Goal: Task Accomplishment & Management: Complete application form

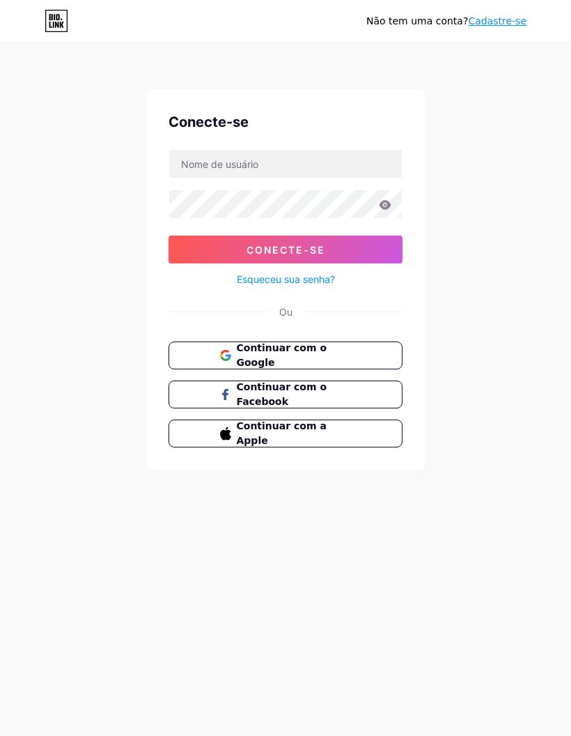
click at [209, 350] on button "Continuar com o Google" at bounding box center [286, 355] width 234 height 28
click at [334, 362] on button "Continuar com o Google" at bounding box center [286, 355] width 234 height 28
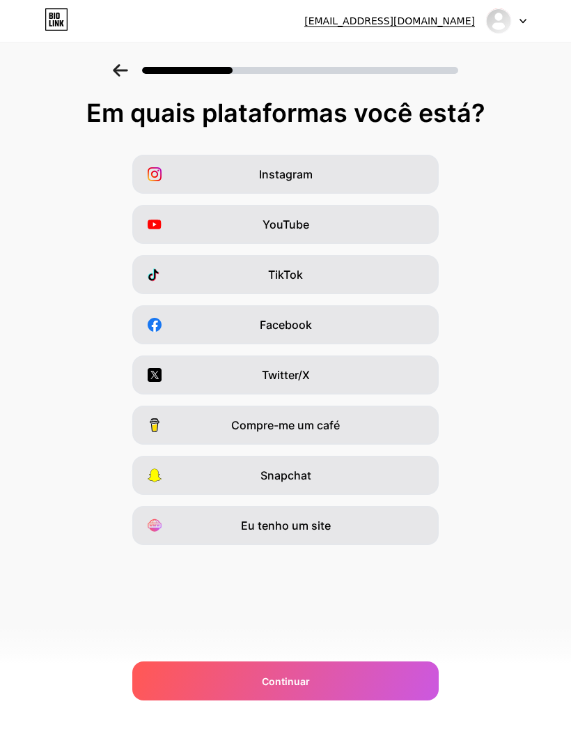
click at [183, 176] on div "Instagram" at bounding box center [285, 174] width 307 height 39
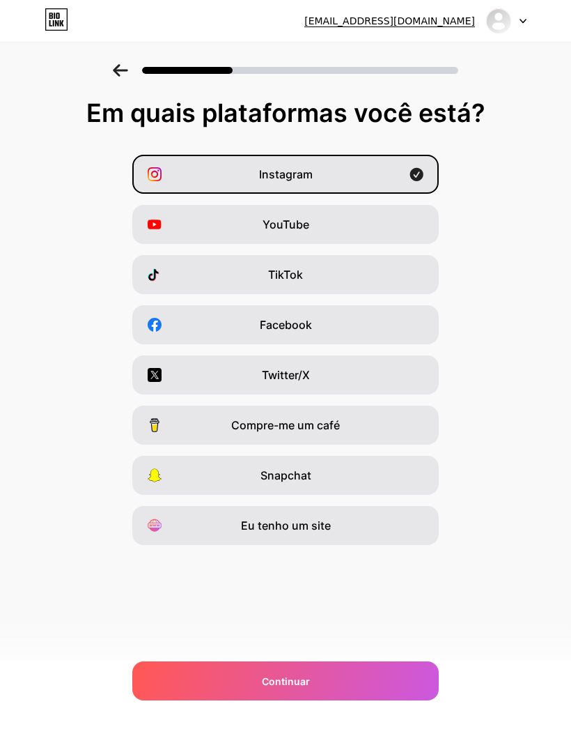
click at [242, 677] on div "Continuar" at bounding box center [285, 680] width 307 height 39
click at [228, 683] on div "Continuar" at bounding box center [285, 680] width 307 height 39
click at [187, 673] on div "Continuar" at bounding box center [285, 680] width 307 height 39
click at [205, 222] on div "YouTube" at bounding box center [285, 224] width 307 height 39
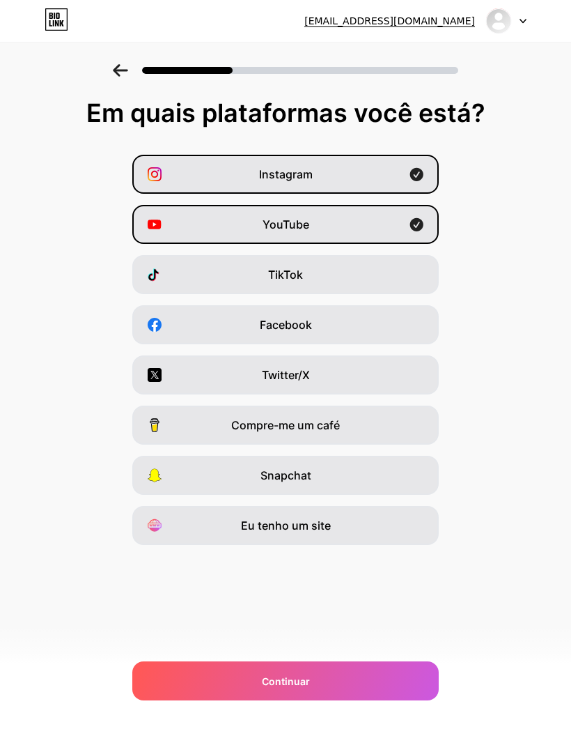
click at [180, 279] on div "TikTok" at bounding box center [285, 274] width 307 height 39
click at [232, 680] on div "Continuar" at bounding box center [285, 680] width 307 height 39
click at [192, 520] on div "Eu tenho um site" at bounding box center [285, 525] width 307 height 39
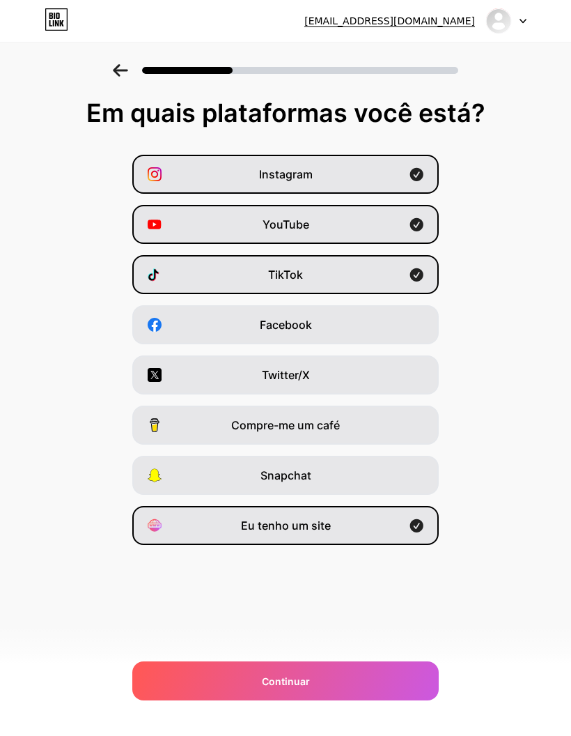
click at [228, 683] on div "Continuar" at bounding box center [285, 680] width 307 height 39
click at [202, 321] on div "Facebook" at bounding box center [285, 324] width 307 height 39
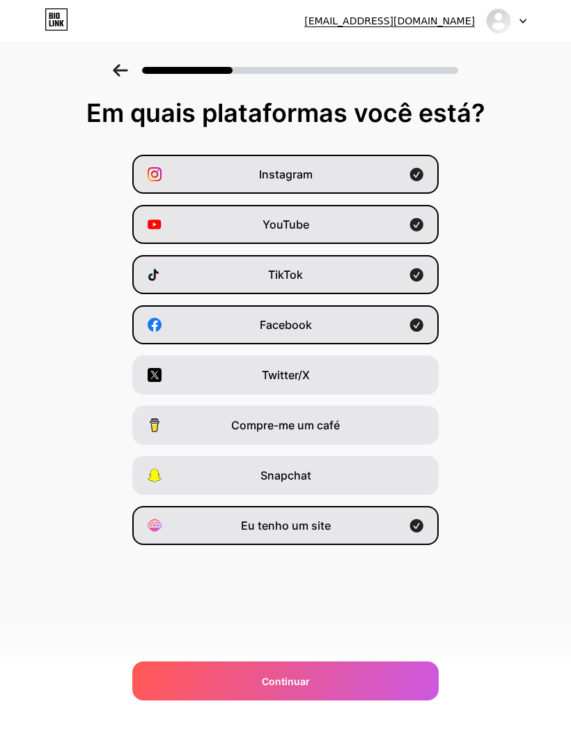
click at [193, 371] on div "Twitter/X" at bounding box center [285, 374] width 307 height 39
click at [168, 425] on span at bounding box center [160, 425] width 25 height 14
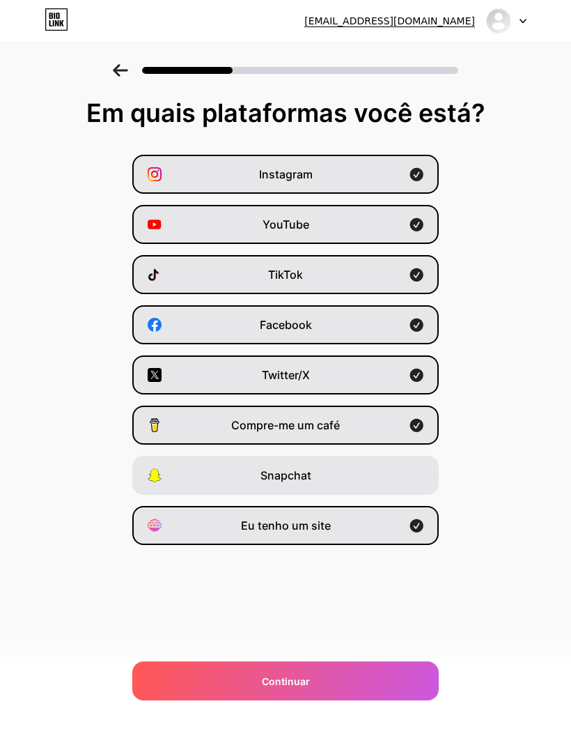
click at [189, 470] on div "Snapchat" at bounding box center [285, 475] width 307 height 39
click at [229, 672] on div "Continuar" at bounding box center [285, 680] width 307 height 39
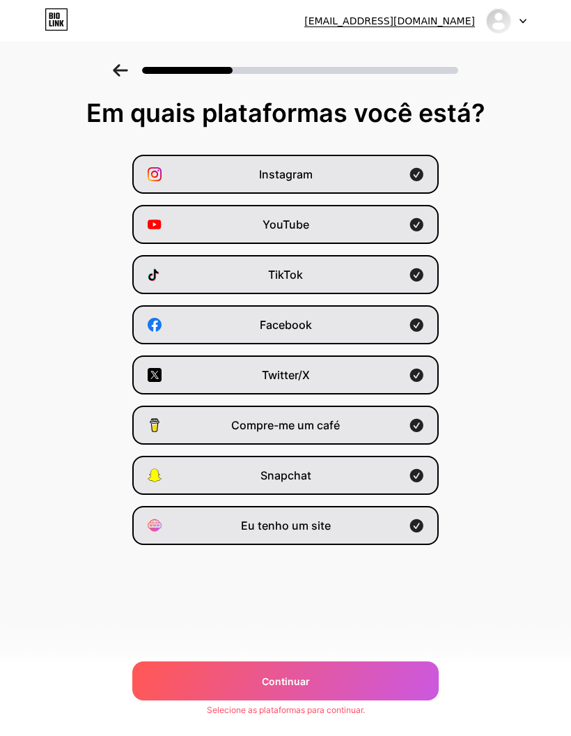
click at [240, 680] on div "Continuar" at bounding box center [285, 680] width 307 height 39
click at [243, 677] on div "Continuar" at bounding box center [285, 680] width 307 height 39
click at [244, 676] on div "Continuar" at bounding box center [285, 680] width 307 height 39
click at [245, 669] on div "Continuar" at bounding box center [285, 680] width 307 height 39
click at [404, 173] on div "Instagram" at bounding box center [285, 174] width 307 height 39
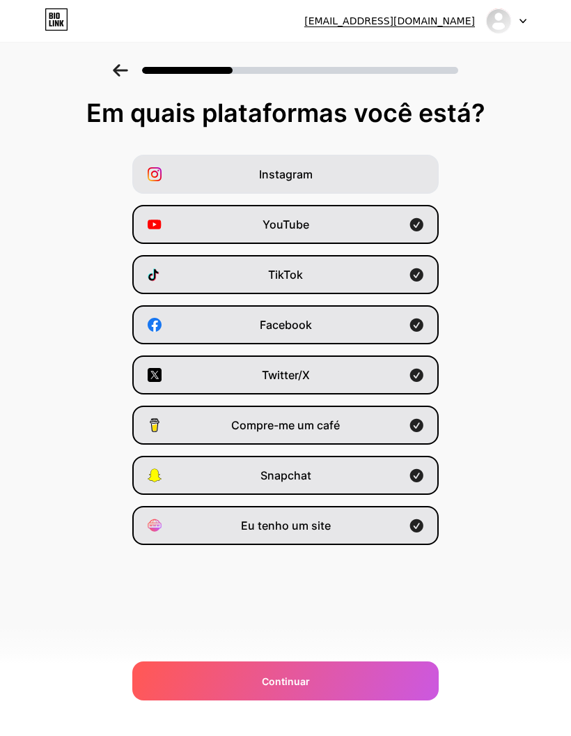
click at [343, 230] on div "YouTube" at bounding box center [285, 224] width 307 height 39
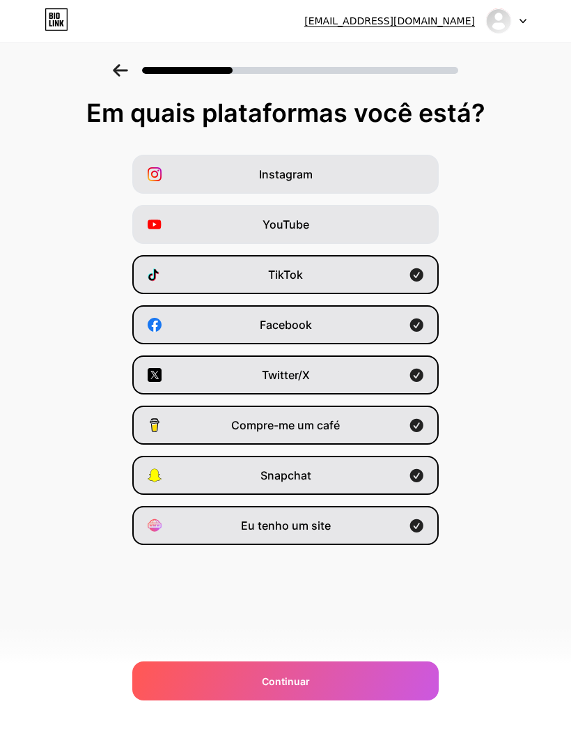
click at [311, 286] on div "TikTok" at bounding box center [285, 274] width 307 height 39
click at [300, 695] on div "Continuar" at bounding box center [285, 680] width 307 height 39
click at [121, 72] on icon at bounding box center [120, 70] width 15 height 13
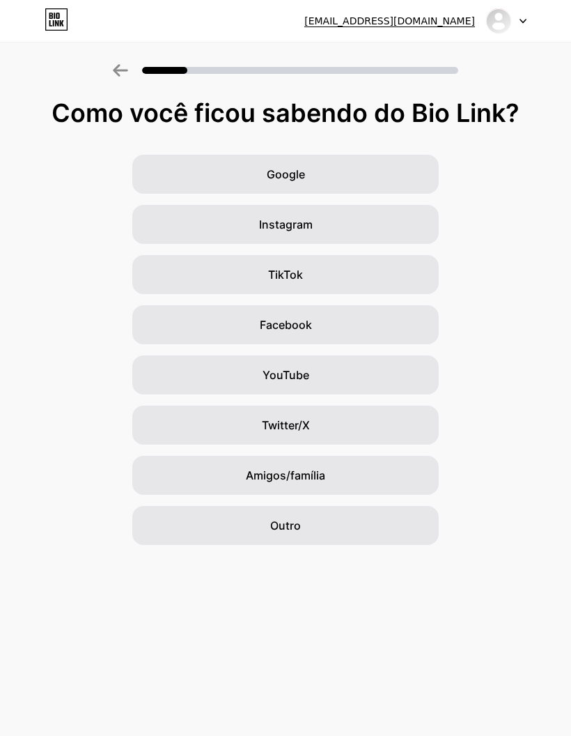
click at [195, 164] on div "Google" at bounding box center [285, 174] width 307 height 39
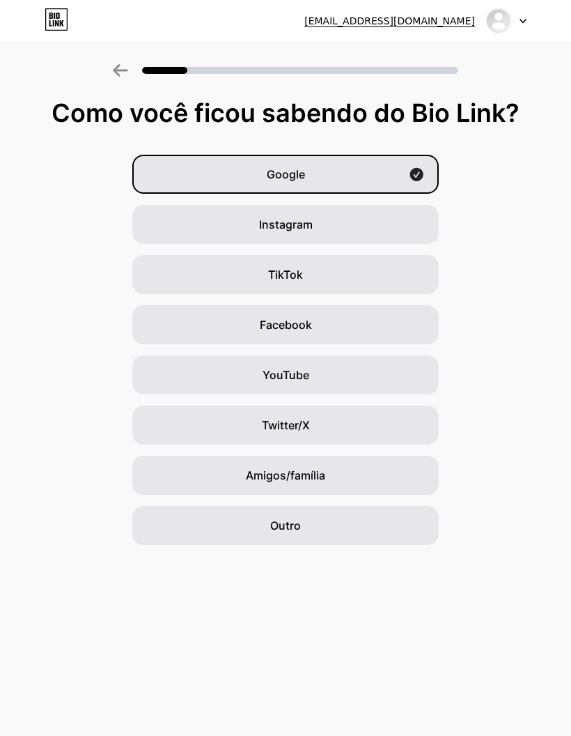
click at [203, 230] on div "Instagram" at bounding box center [285, 224] width 307 height 39
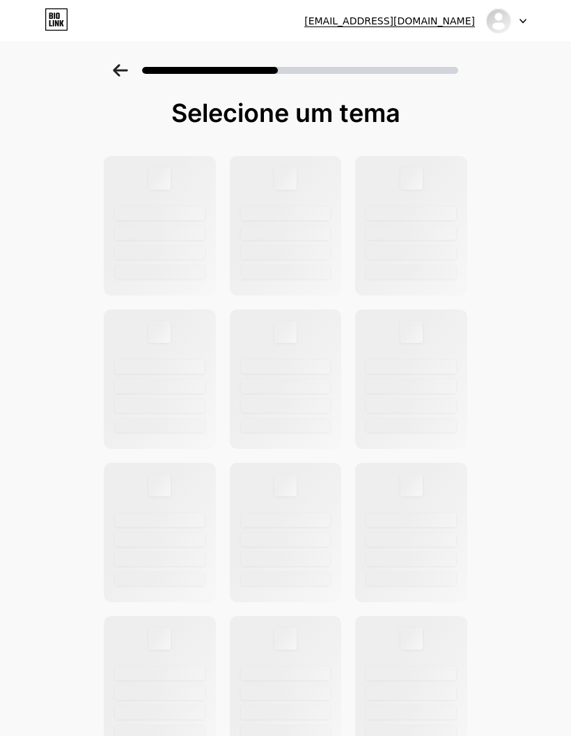
click at [187, 269] on div at bounding box center [160, 272] width 90 height 14
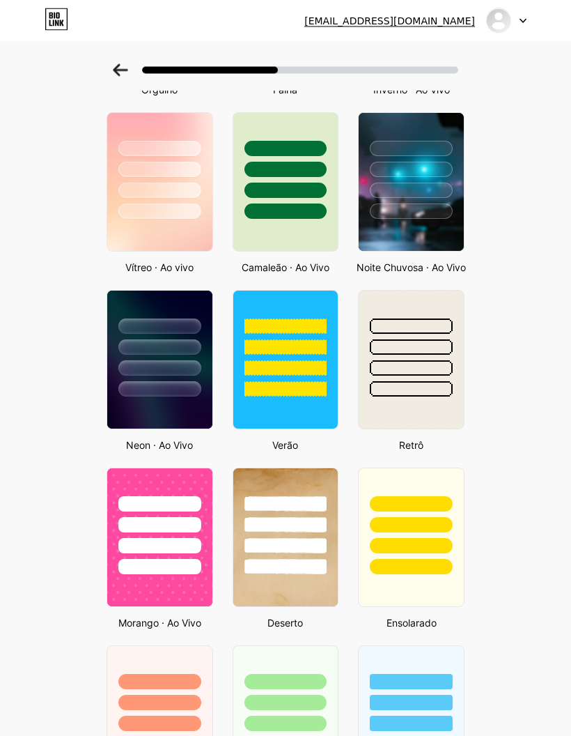
scroll to position [402, 0]
click at [144, 558] on div at bounding box center [159, 521] width 105 height 106
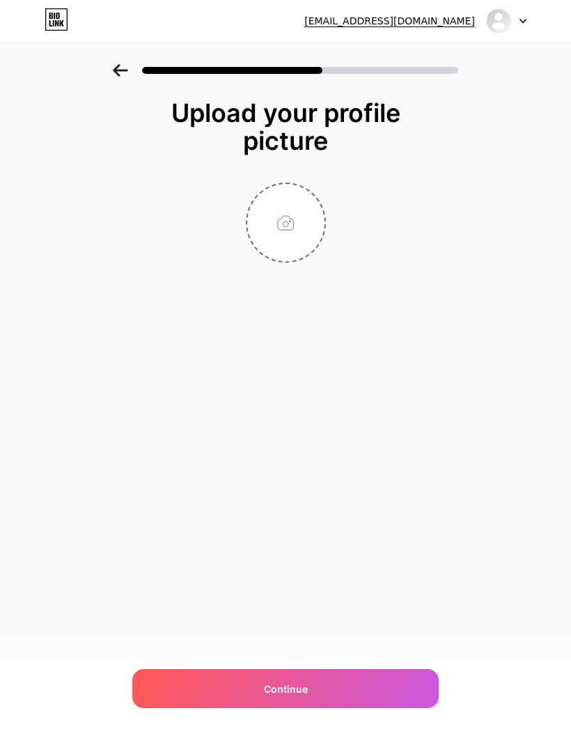
scroll to position [56, 0]
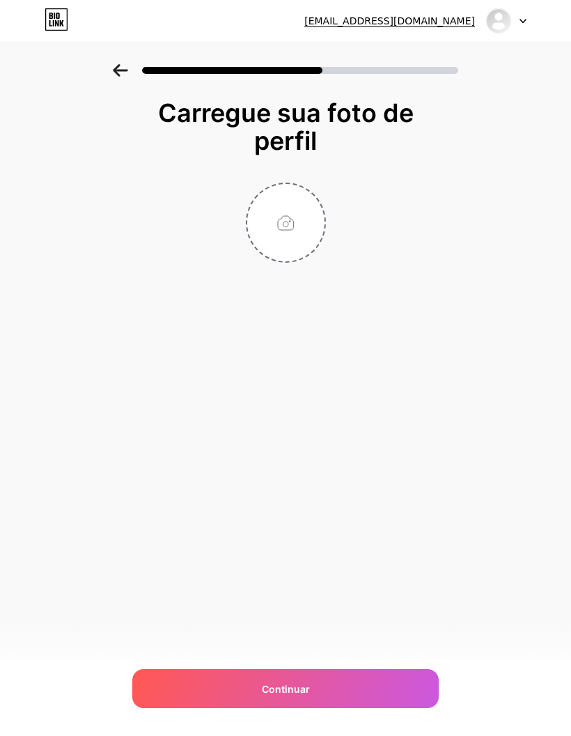
click at [278, 184] on input "file" at bounding box center [285, 222] width 77 height 77
type input "C:\fakepath\IMG_0072.jpeg"
click at [284, 183] on img at bounding box center [286, 223] width 80 height 80
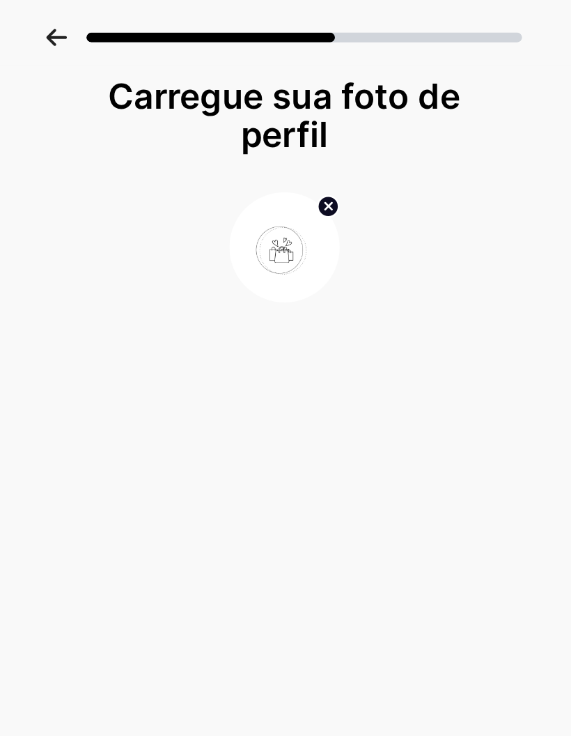
click at [310, 185] on circle at bounding box center [317, 192] width 15 height 15
click at [247, 184] on input "file" at bounding box center [285, 222] width 77 height 77
type input "C:\fakepath\IMG_0073.jpeg"
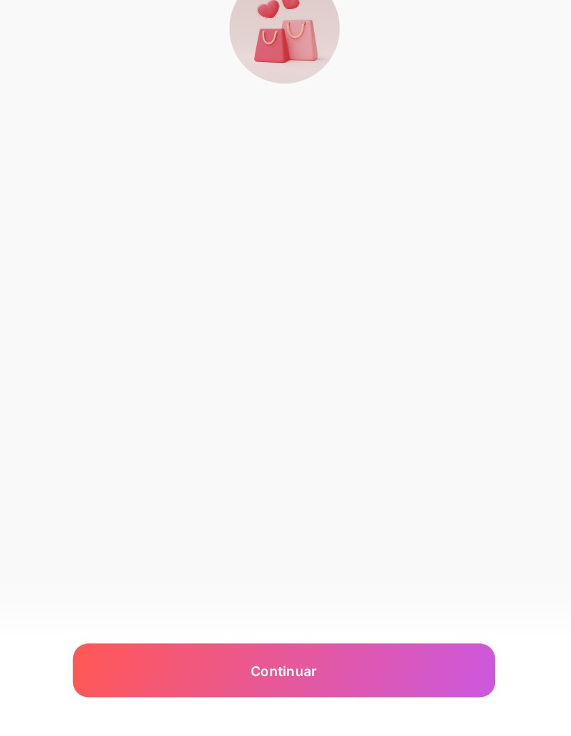
click at [182, 669] on div "Continuar" at bounding box center [285, 688] width 307 height 39
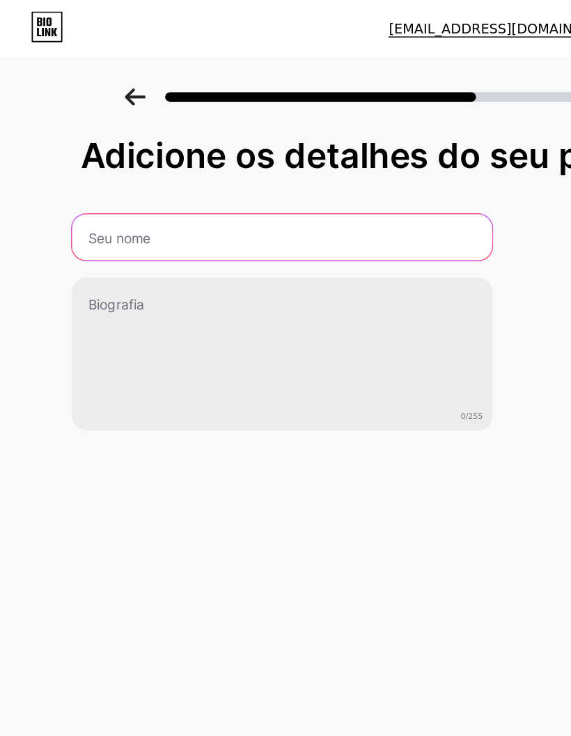
click at [92, 169] on input "text" at bounding box center [227, 171] width 305 height 33
type input "Thaynnan"
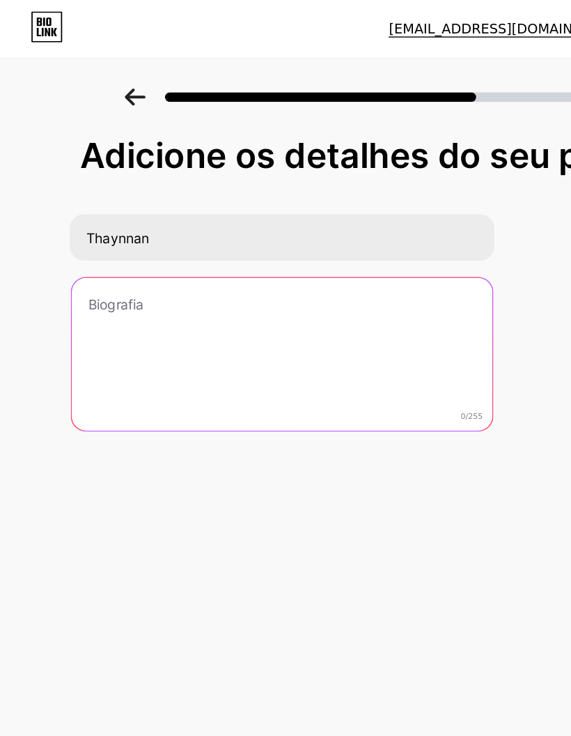
click at [218, 232] on textarea at bounding box center [227, 257] width 305 height 112
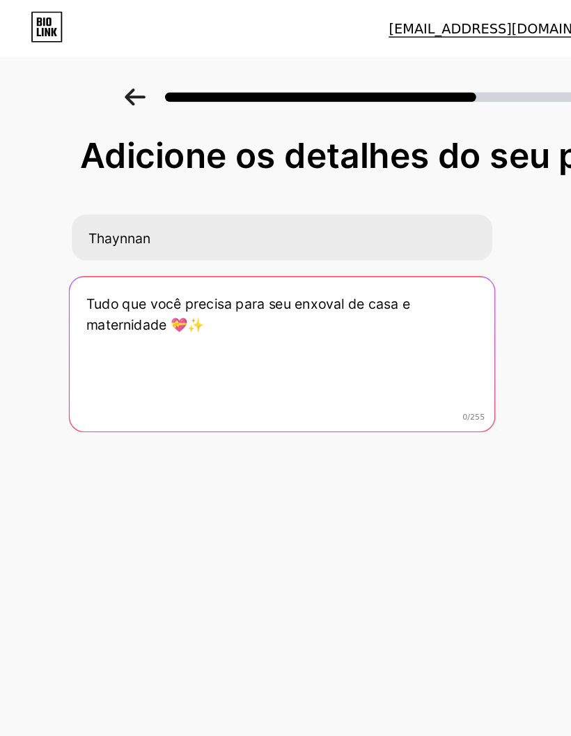
type textarea "Tudo que você precisa para seu enxoval de casa e maternidade 💝✨"
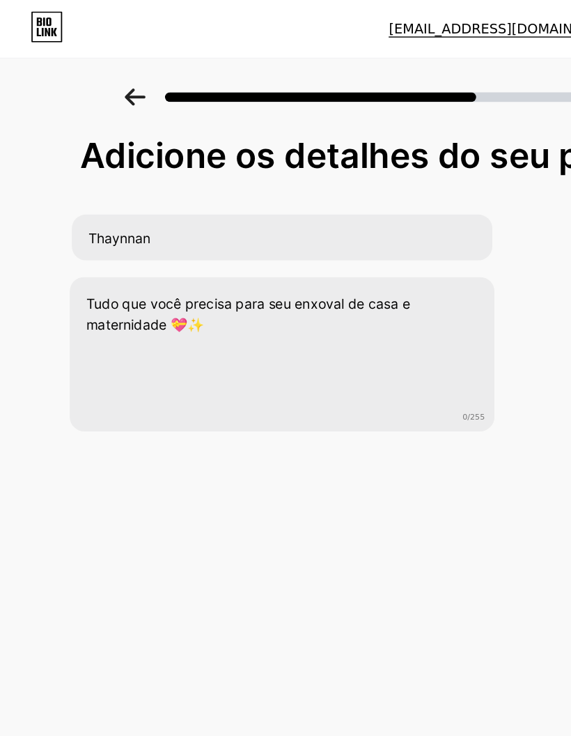
click at [380, 290] on div "Adicione os detalhes do seu perfil Thaynnan Tudo que você precisa para seu enxo…" at bounding box center [286, 206] width 424 height 214
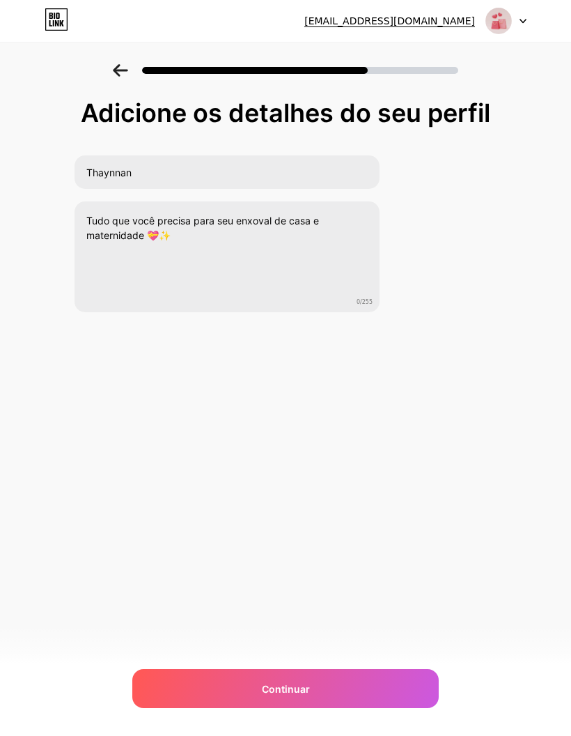
click at [366, 690] on div "Continuar" at bounding box center [285, 688] width 307 height 39
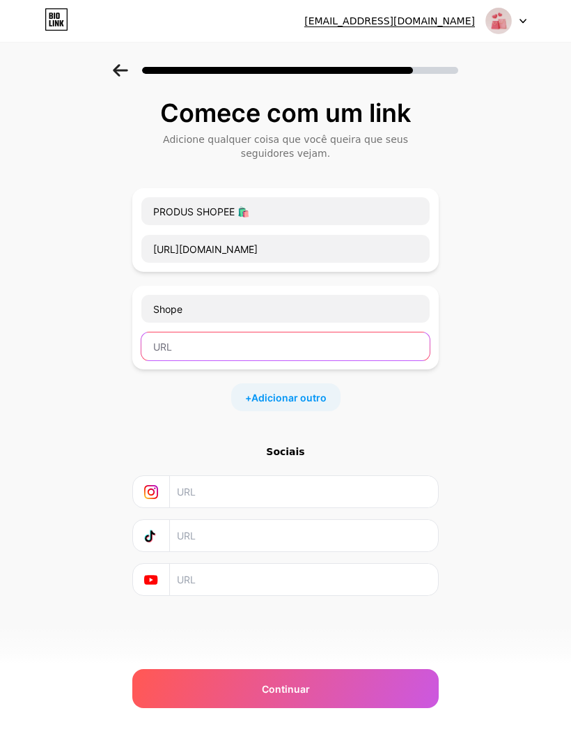
click at [349, 352] on input "text" at bounding box center [285, 346] width 288 height 28
click at [172, 343] on input "text" at bounding box center [285, 346] width 288 height 28
paste input "https://collshp.com/thaykellyelei"
type input "https://collshp.com/thaykellyelei"
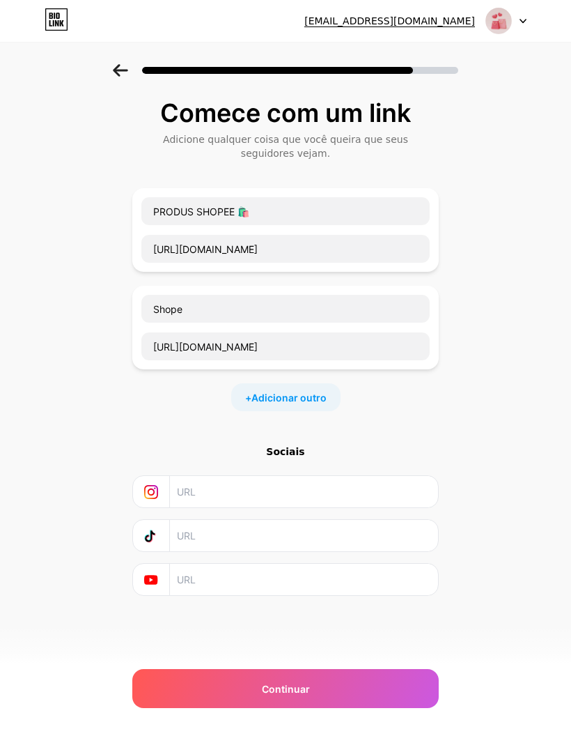
click at [488, 373] on div "Comece com um link Adicione qualquer coisa que você queira que seus seguidores …" at bounding box center [285, 364] width 571 height 601
click at [352, 680] on div "Continuar" at bounding box center [285, 688] width 307 height 39
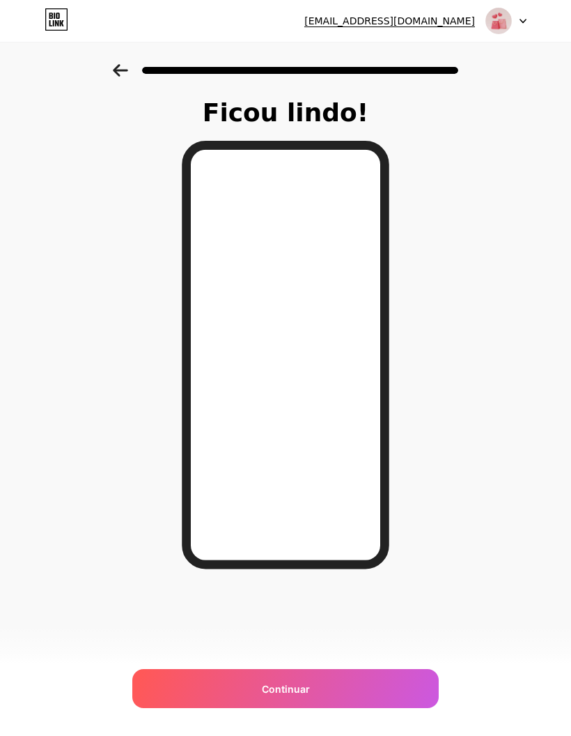
click at [361, 670] on div "Continuar" at bounding box center [285, 688] width 307 height 39
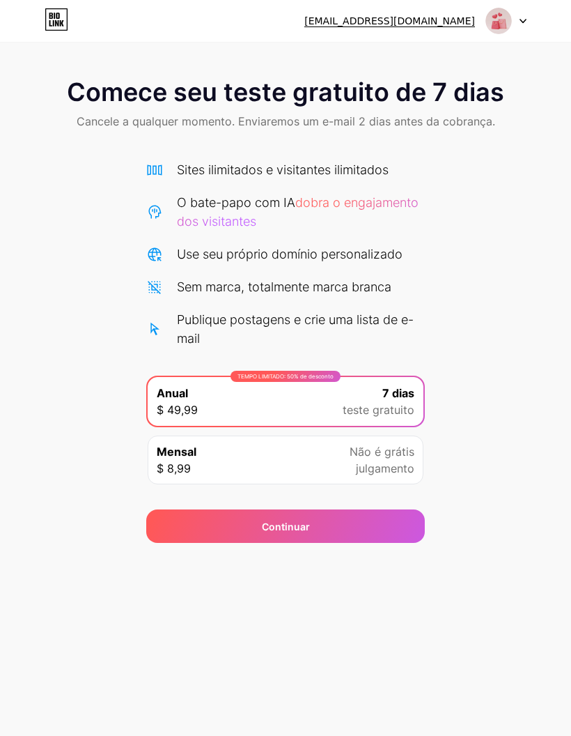
click at [495, 17] on img at bounding box center [499, 21] width 26 height 26
click at [544, 30] on div "[EMAIL_ADDRESS][DOMAIN_NAME] Sair" at bounding box center [285, 20] width 571 height 25
click at [448, 21] on font "[EMAIL_ADDRESS][DOMAIN_NAME]" at bounding box center [389, 21] width 171 height 12
click at [177, 526] on div "Continuar" at bounding box center [285, 525] width 279 height 33
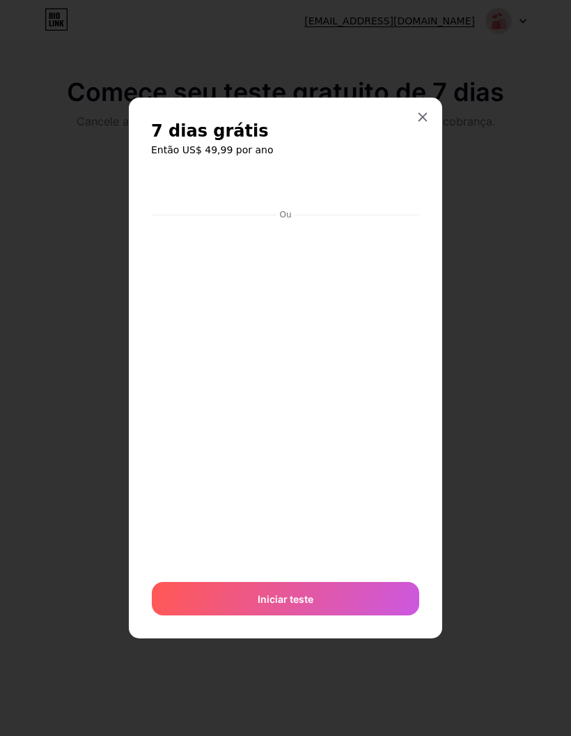
click at [426, 130] on div at bounding box center [422, 116] width 25 height 25
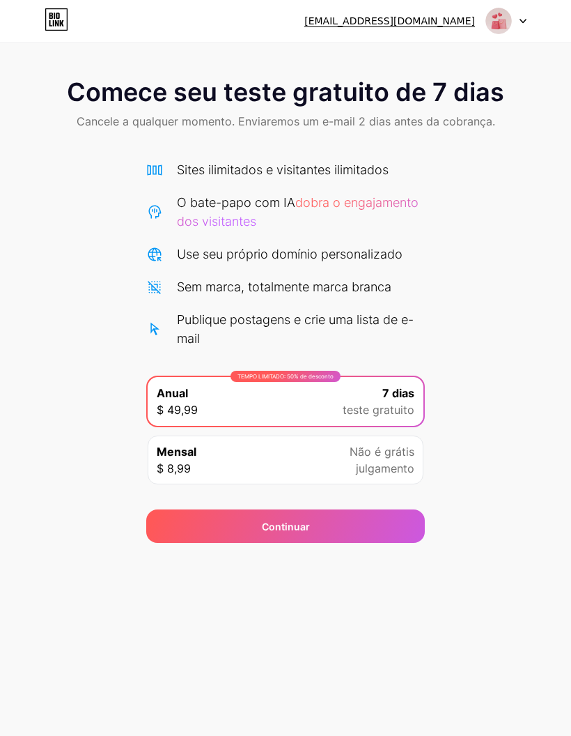
click at [54, 19] on icon at bounding box center [57, 19] width 24 height 22
